Goal: Information Seeking & Learning: Check status

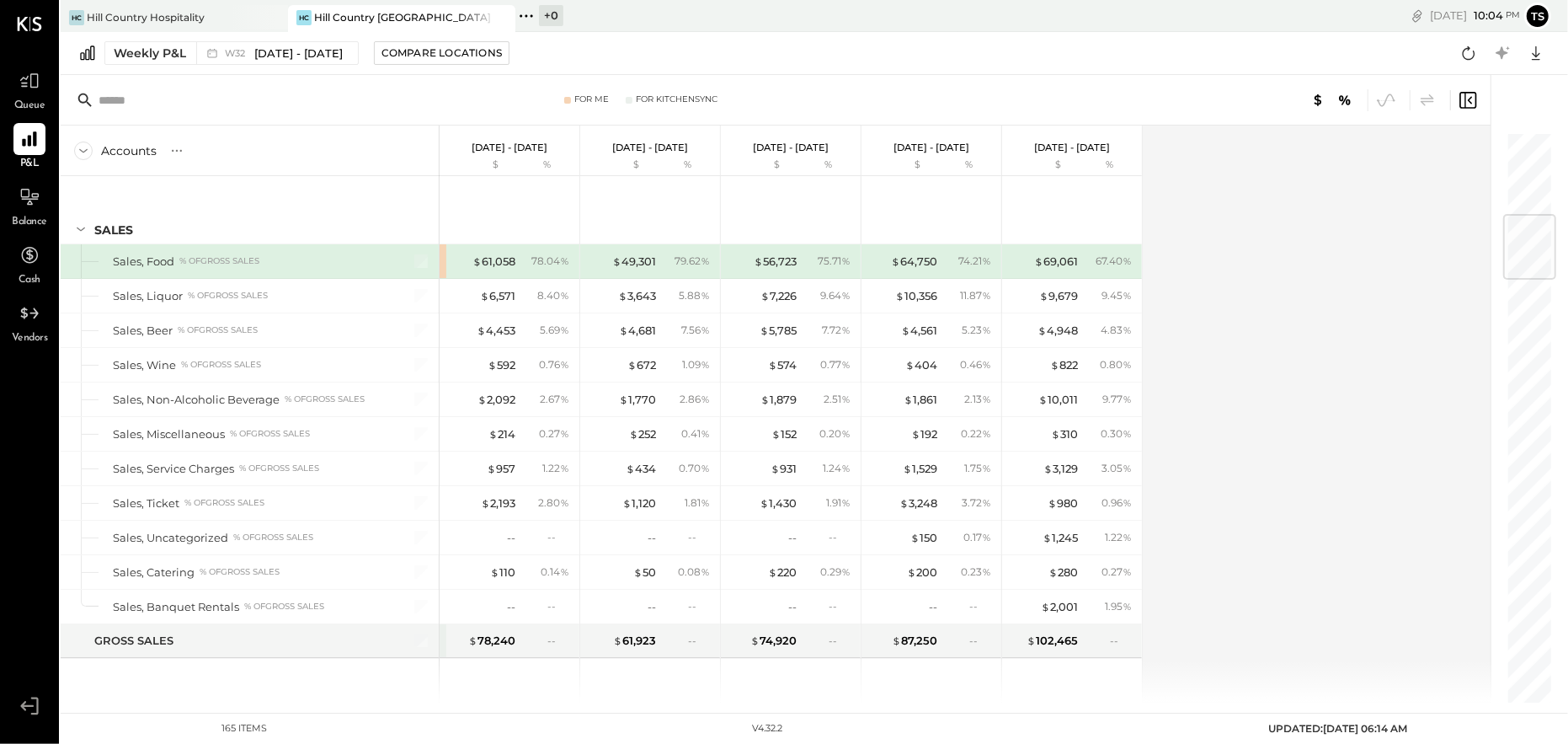
scroll to position [674, 0]
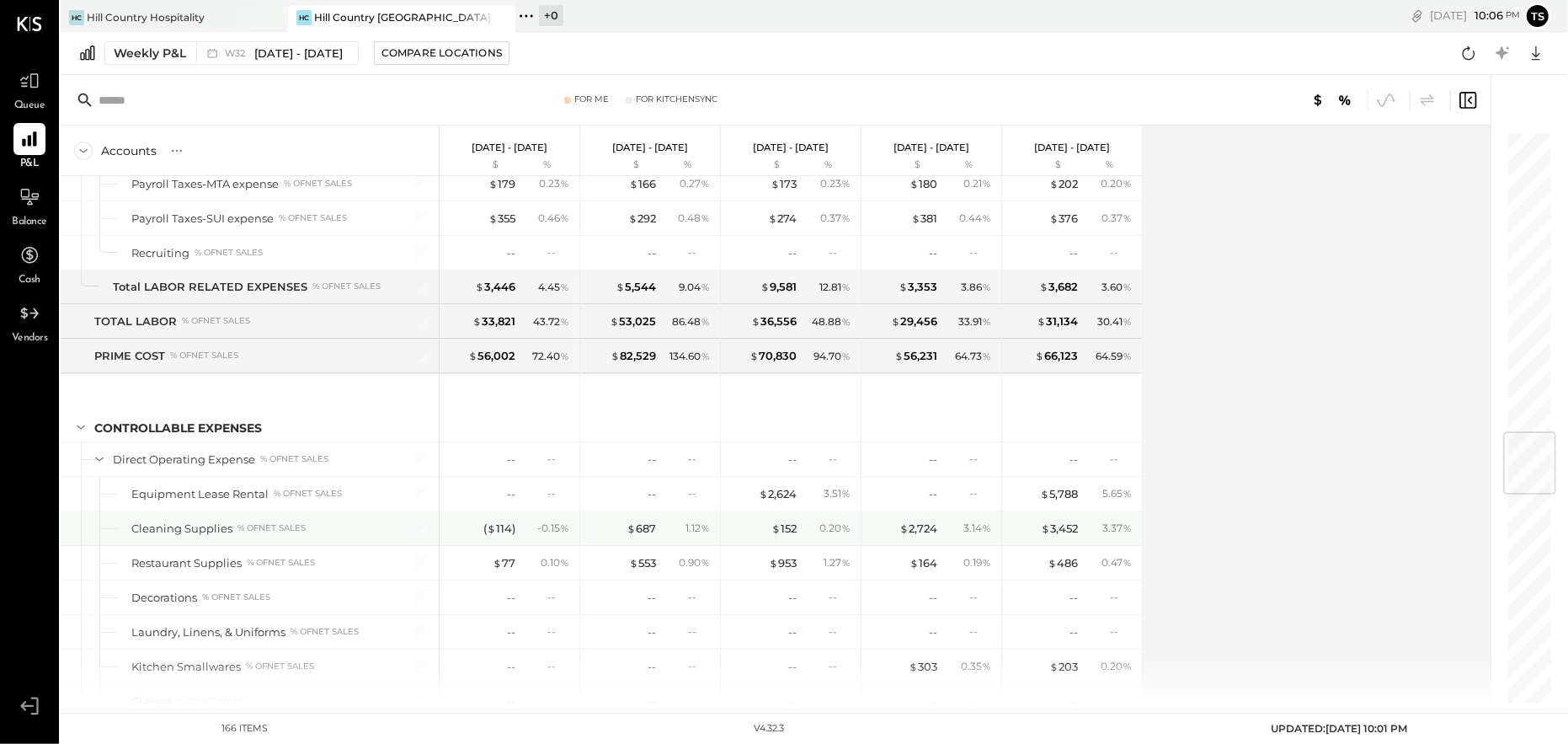
scroll to position [2612, 0]
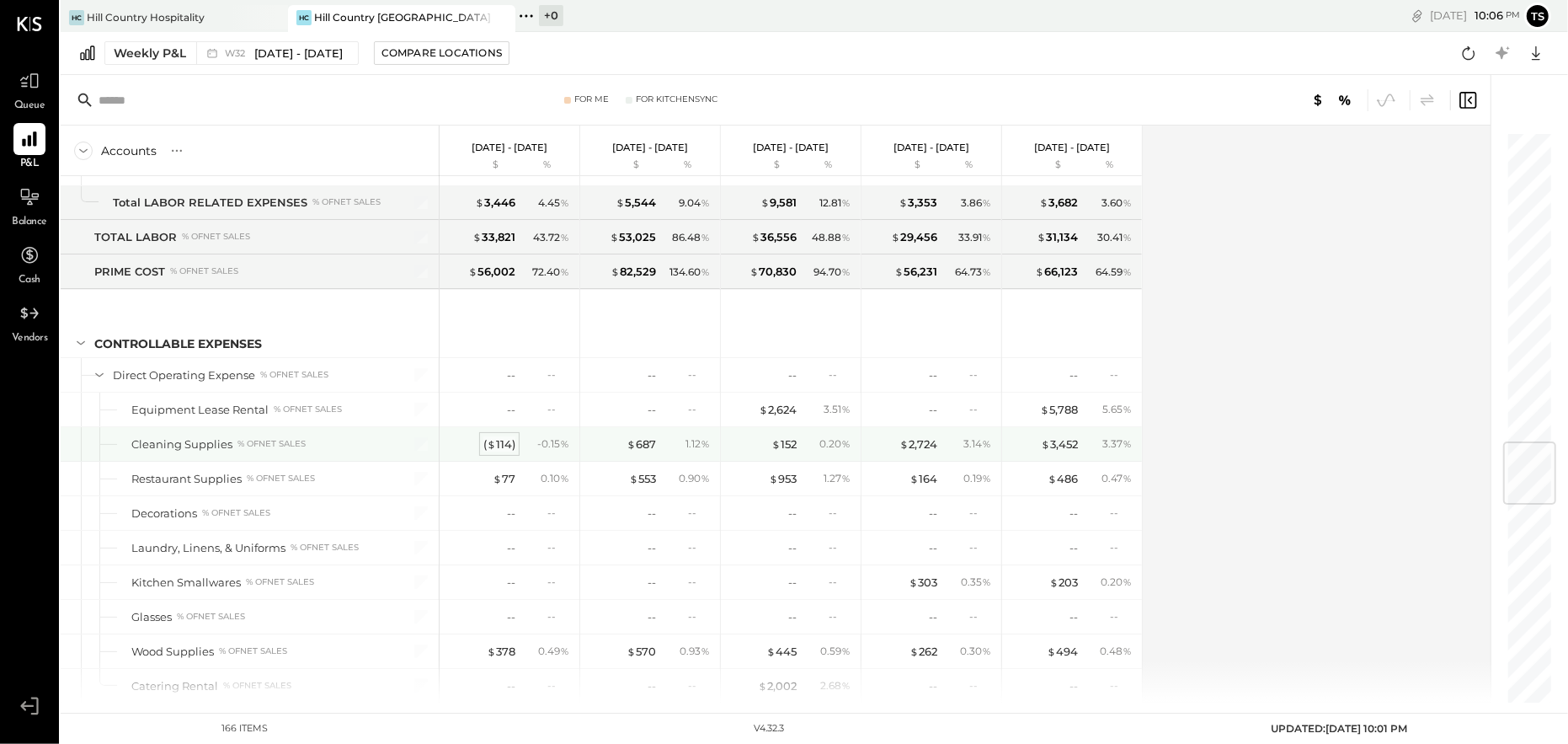
click at [497, 438] on div "( $ 114 )" at bounding box center [499, 444] width 32 height 16
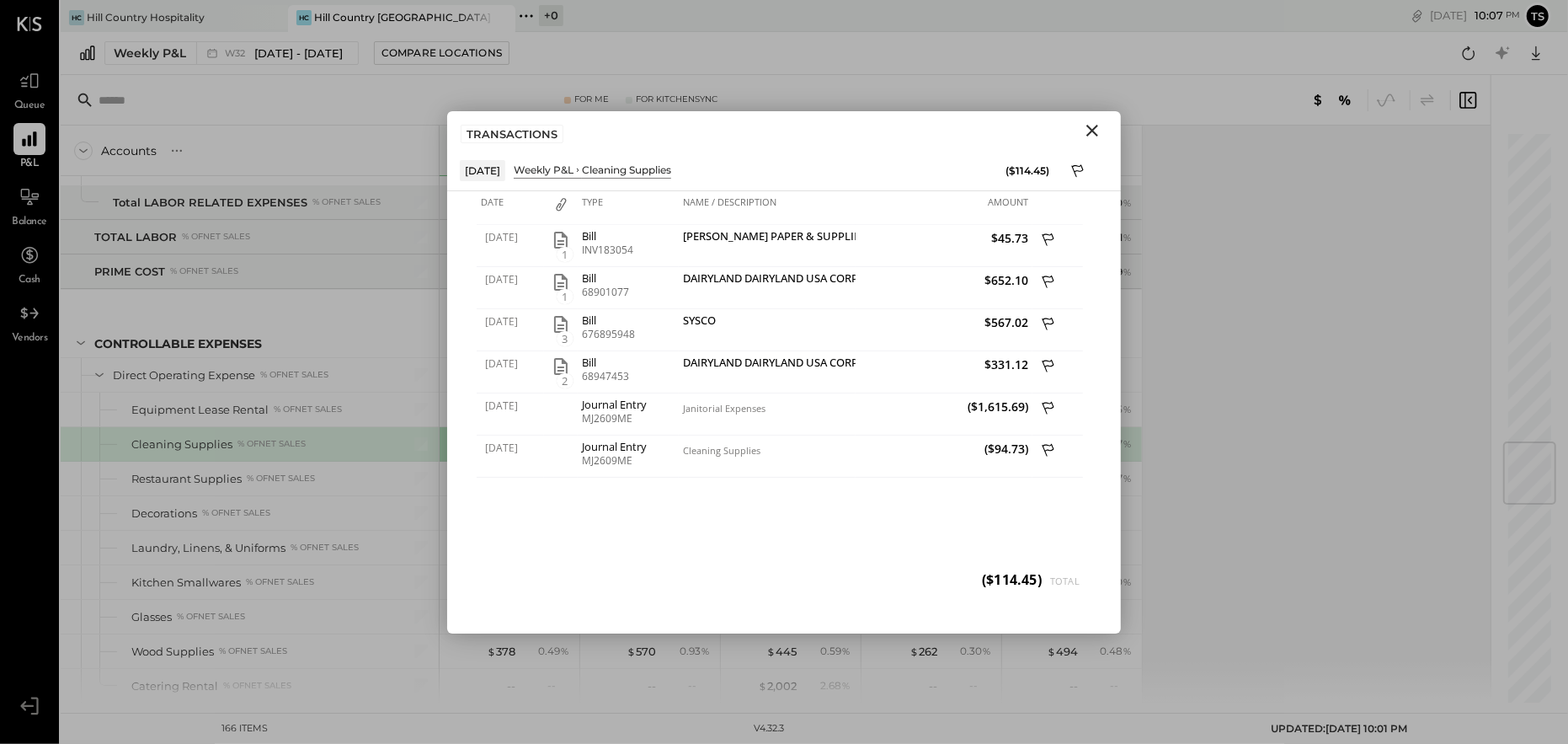
click at [1094, 132] on icon "Close" at bounding box center [1093, 131] width 12 height 12
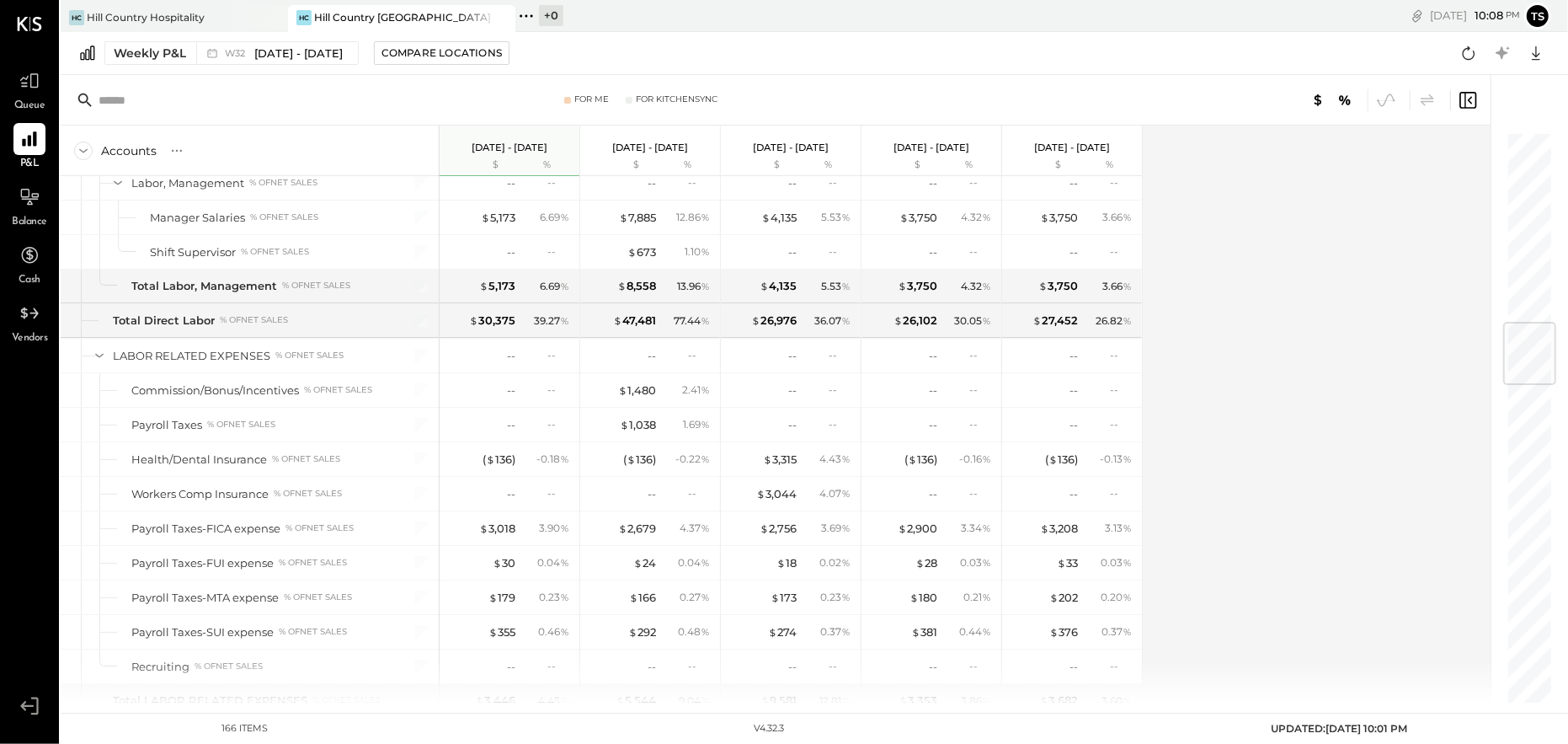
scroll to position [1609, 0]
